Goal: Task Accomplishment & Management: Use online tool/utility

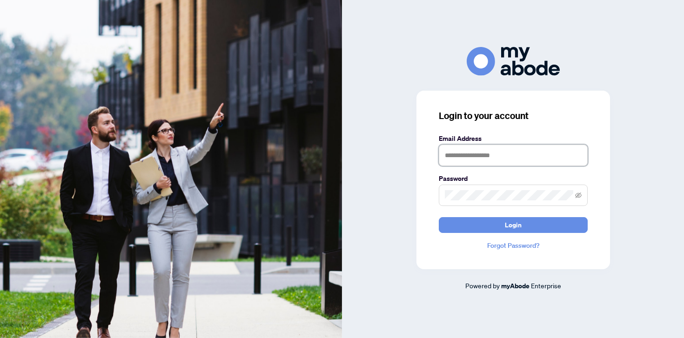
click at [466, 156] on input "text" at bounding box center [513, 155] width 149 height 21
type input "**********"
click at [439, 217] on button "Login" at bounding box center [513, 225] width 149 height 16
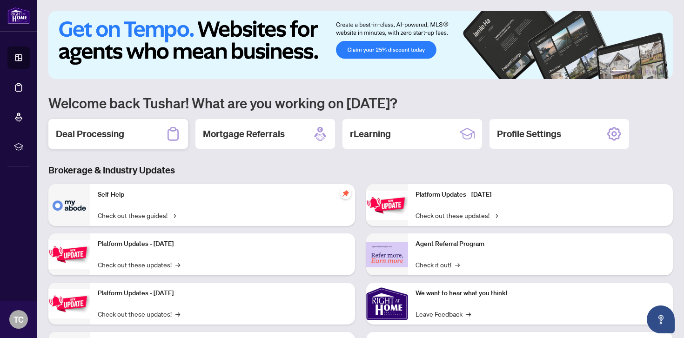
click at [121, 130] on h2 "Deal Processing" at bounding box center [90, 133] width 68 height 13
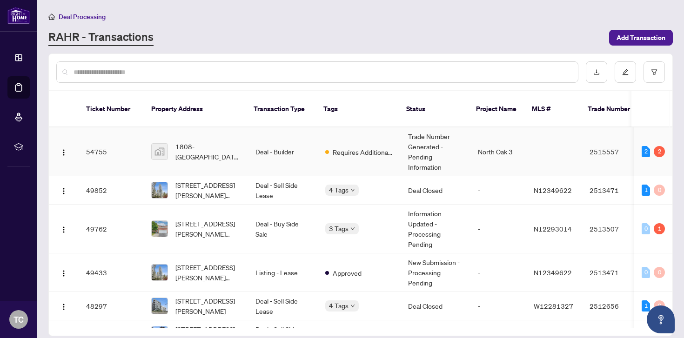
click at [261, 153] on td "Deal - Builder" at bounding box center [283, 151] width 70 height 49
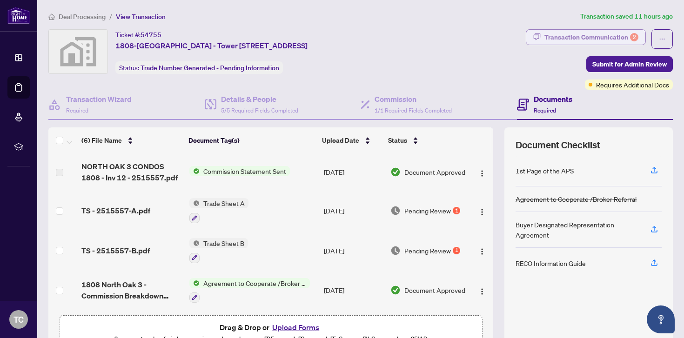
click at [593, 35] on div "Transaction Communication 2" at bounding box center [591, 37] width 94 height 15
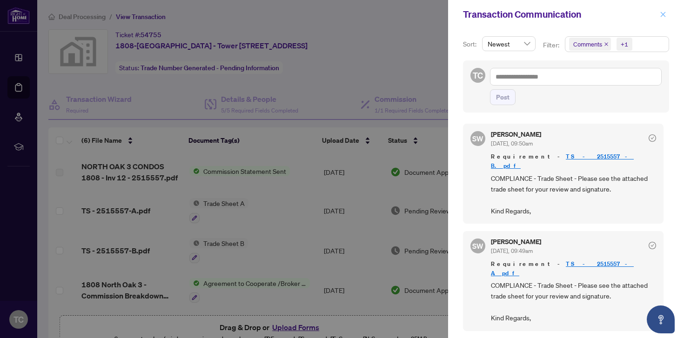
click at [666, 16] on button "button" at bounding box center [663, 14] width 12 height 11
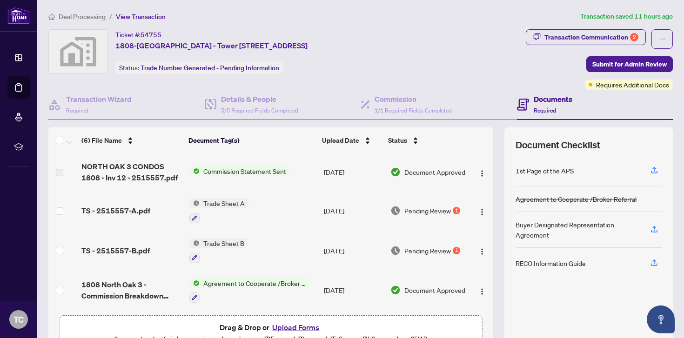
click at [153, 209] on div "TS - 2515557-A.pdf" at bounding box center [131, 210] width 100 height 11
click at [163, 247] on div "TS - 2515557-B.pdf" at bounding box center [131, 250] width 100 height 11
